Goal: Check status

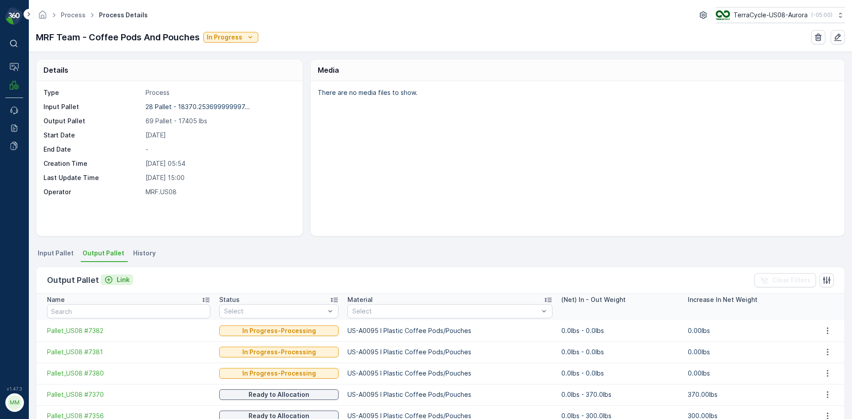
click at [127, 281] on p "Link" at bounding box center [123, 279] width 13 height 9
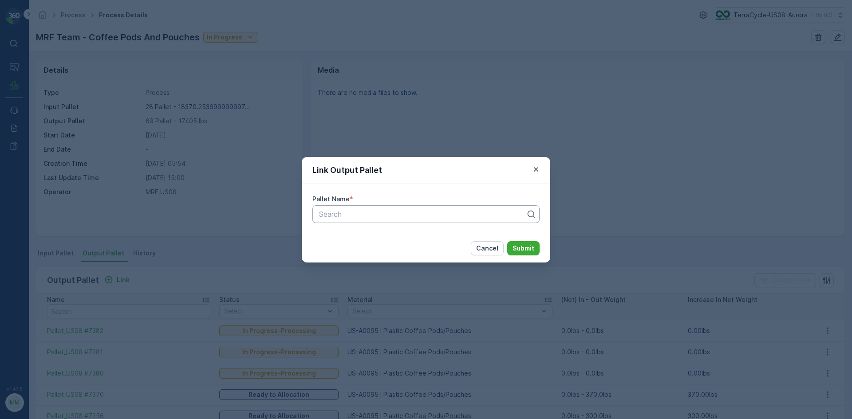
click at [453, 212] on div at bounding box center [422, 214] width 209 height 8
type input "5877"
click at [422, 240] on div "Pallet_US08 #5877" at bounding box center [425, 235] width 227 height 15
click at [521, 244] on p "Submit" at bounding box center [523, 248] width 22 height 9
click at [517, 243] on button "Submit" at bounding box center [523, 248] width 32 height 14
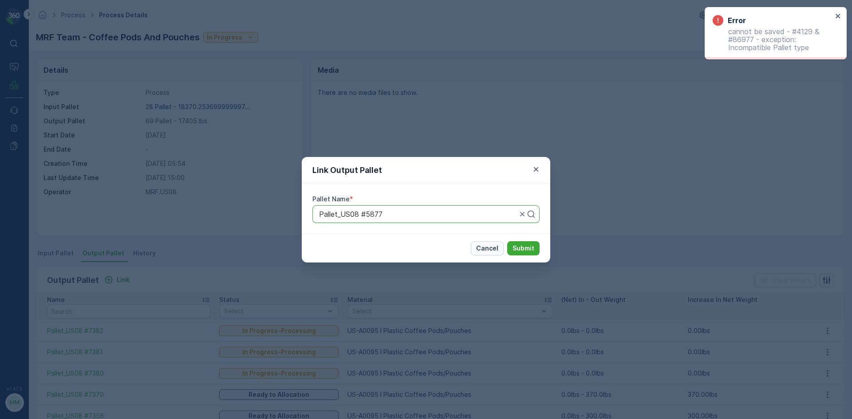
click at [486, 244] on p "Cancel" at bounding box center [487, 248] width 22 height 9
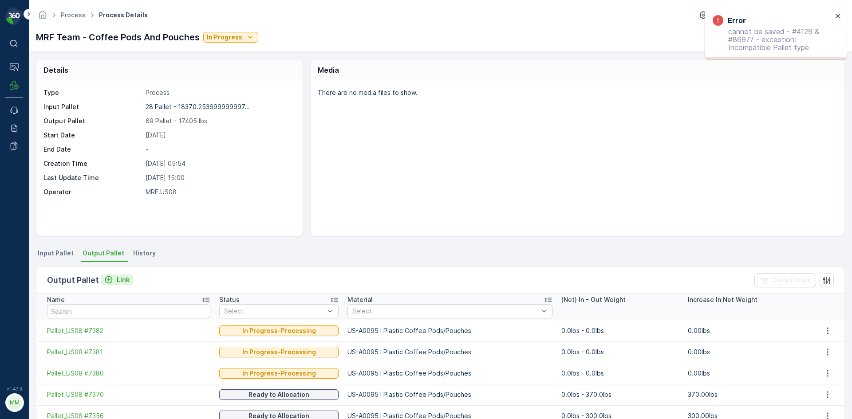
click at [126, 280] on p "Link" at bounding box center [123, 279] width 13 height 9
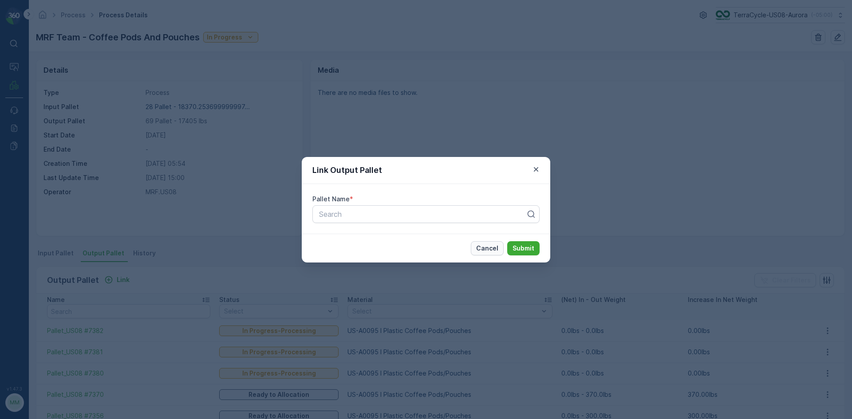
click at [494, 242] on button "Cancel" at bounding box center [487, 248] width 33 height 14
